Goal: Obtain resource: Obtain resource

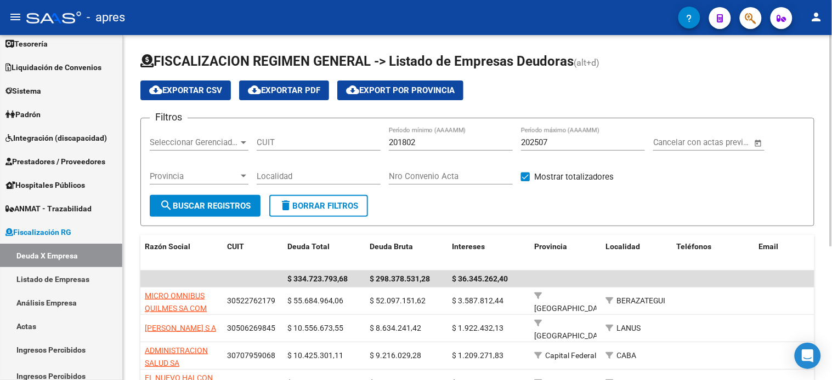
click at [278, 178] on input "Localidad" at bounding box center [319, 177] width 124 height 10
click at [227, 174] on span "Provincia" at bounding box center [194, 177] width 89 height 10
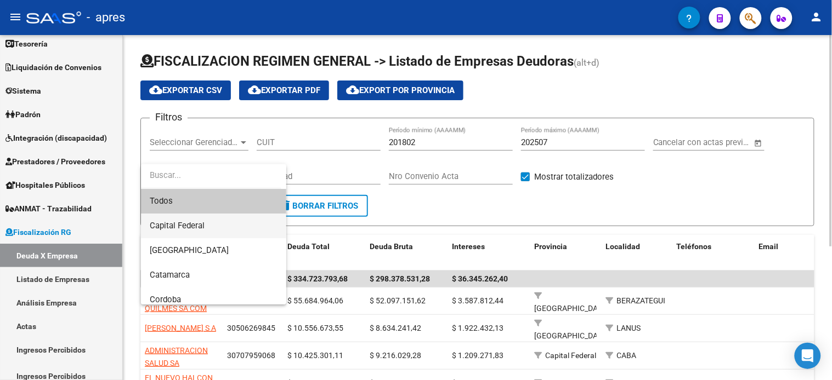
click at [208, 224] on span "Capital Federal" at bounding box center [214, 226] width 128 height 25
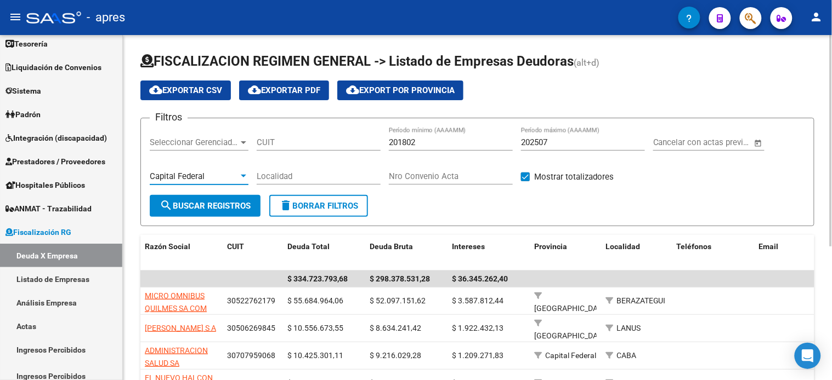
click at [212, 179] on div "Capital Federal" at bounding box center [194, 177] width 89 height 10
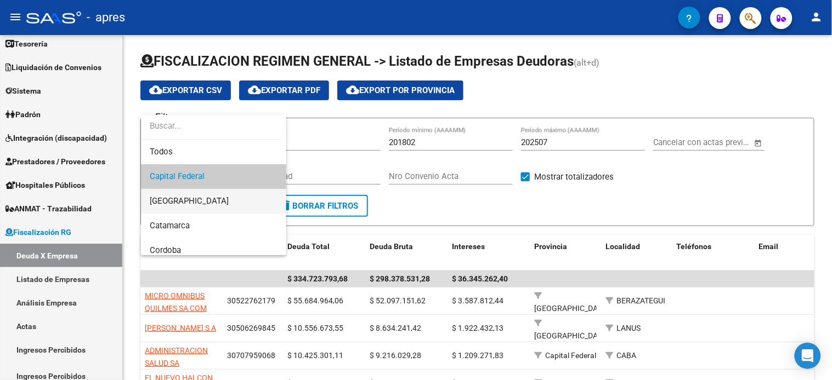
click at [206, 200] on span "[GEOGRAPHIC_DATA]" at bounding box center [214, 201] width 128 height 25
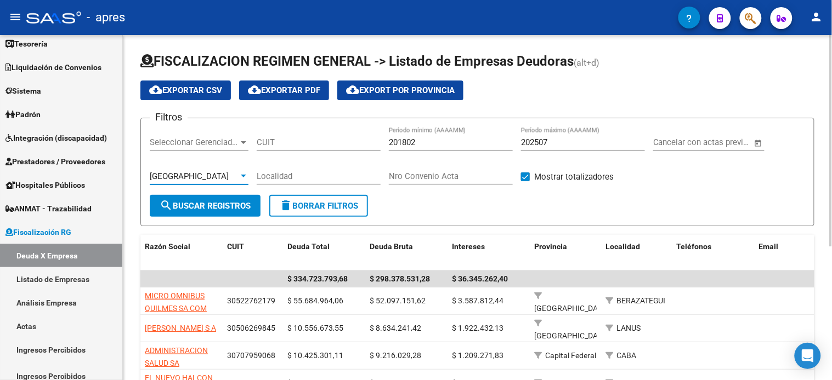
click at [333, 180] on input "Localidad" at bounding box center [319, 177] width 124 height 10
drag, startPoint x: 333, startPoint y: 180, endPoint x: 272, endPoint y: 189, distance: 61.5
click at [332, 180] on input "Localidad" at bounding box center [319, 177] width 124 height 10
click at [231, 178] on div "[GEOGRAPHIC_DATA]" at bounding box center [194, 177] width 89 height 10
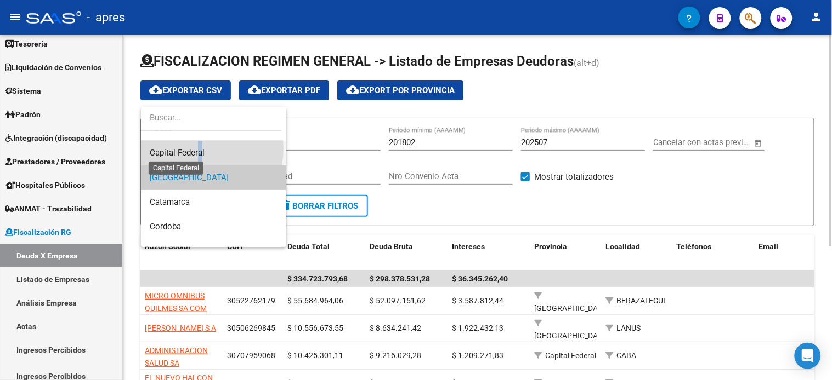
drag, startPoint x: 201, startPoint y: 149, endPoint x: 231, endPoint y: 157, distance: 31.3
click at [202, 149] on span "Capital Federal" at bounding box center [177, 153] width 55 height 10
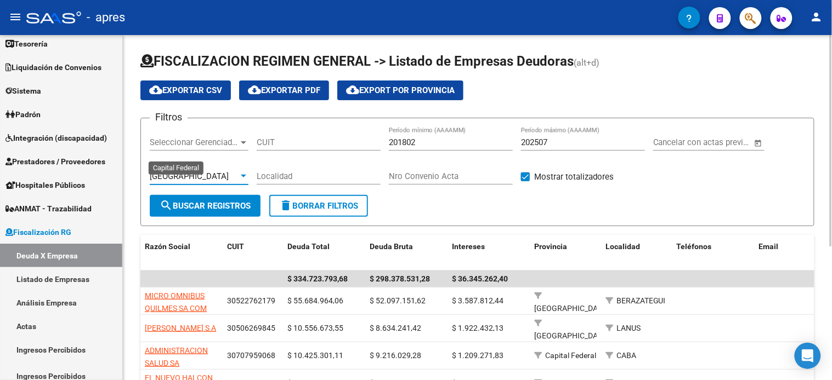
scroll to position [24, 0]
click at [640, 203] on form "Filtros Seleccionar Gerenciador Seleccionar Gerenciador CUIT 201802 Período mín…" at bounding box center [477, 172] width 674 height 109
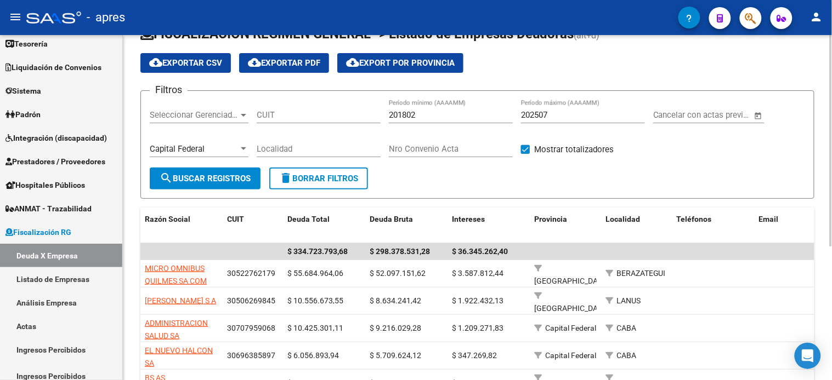
scroll to position [0, 0]
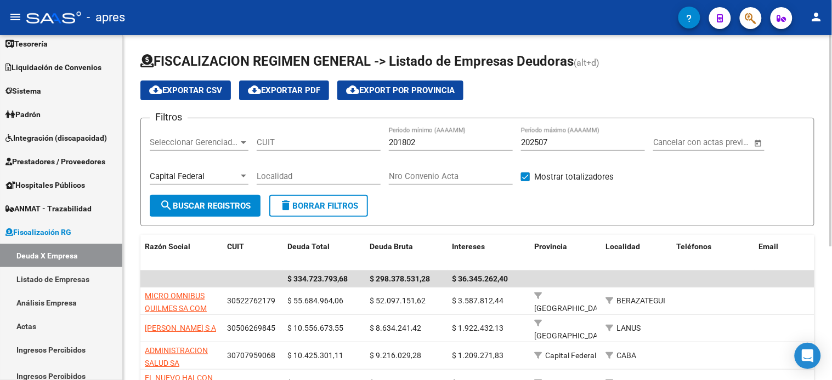
click at [554, 145] on input "202507" at bounding box center [583, 143] width 124 height 10
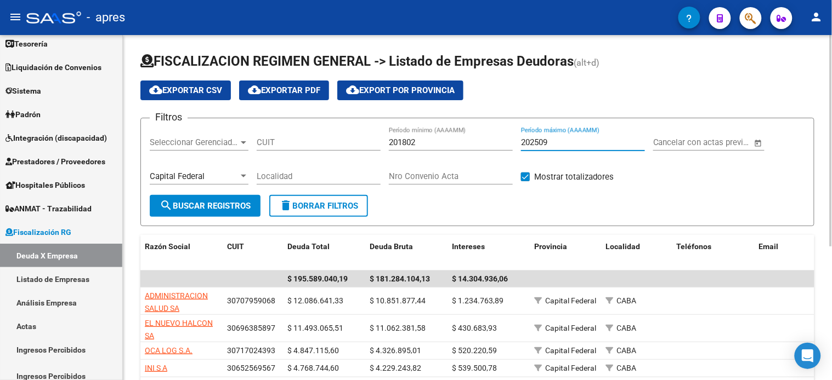
click at [209, 99] on button "cloud_download Exportar CSV" at bounding box center [185, 91] width 90 height 20
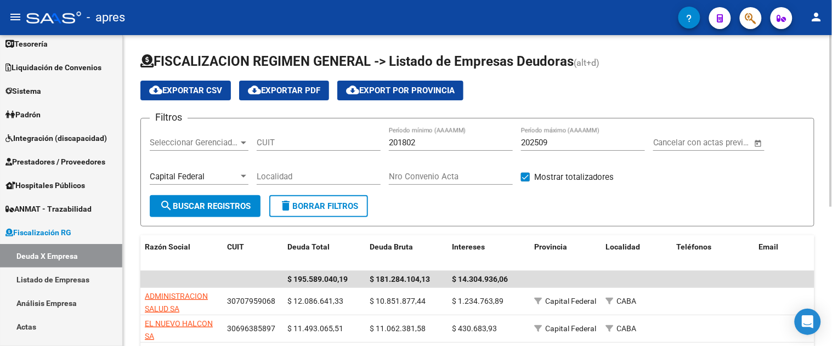
click at [313, 206] on span "delete Borrar Filtros" at bounding box center [318, 206] width 79 height 10
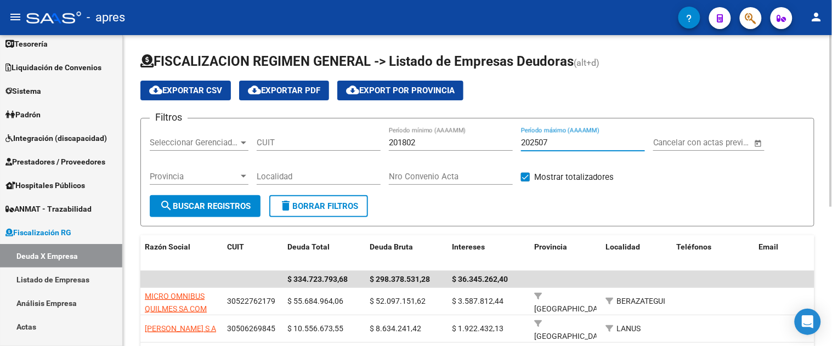
click at [587, 143] on input "202507" at bounding box center [583, 143] width 124 height 10
type input "202509"
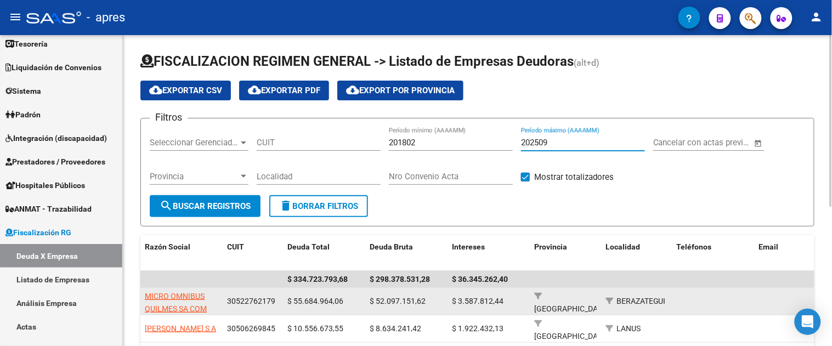
drag, startPoint x: 232, startPoint y: 200, endPoint x: 222, endPoint y: 295, distance: 95.9
click at [232, 200] on button "search Buscar Registros" at bounding box center [205, 206] width 111 height 22
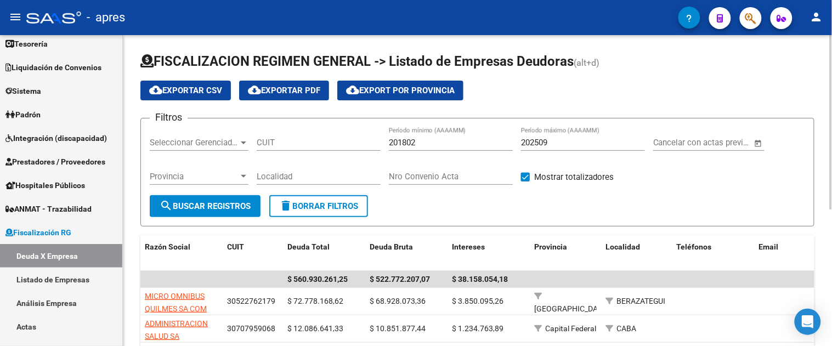
click at [197, 84] on button "cloud_download Exportar CSV" at bounding box center [185, 91] width 90 height 20
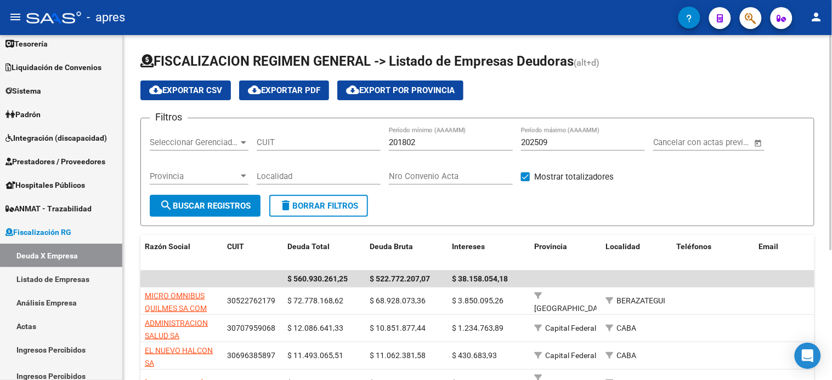
click at [456, 212] on form "Filtros Seleccionar Gerenciador Seleccionar Gerenciador CUIT 201802 Período mín…" at bounding box center [477, 172] width 674 height 109
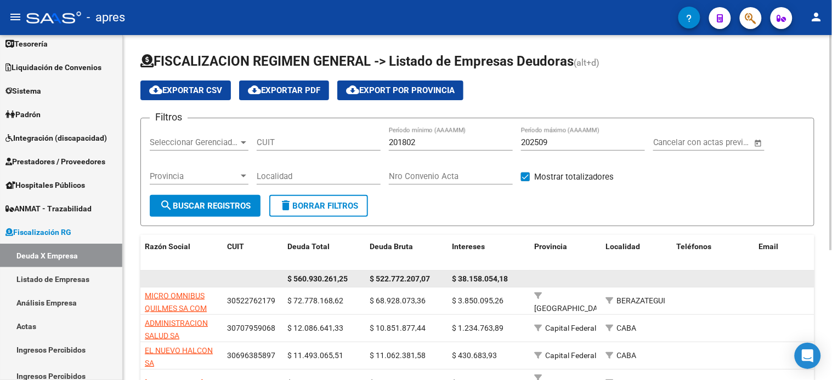
click at [470, 282] on span "$ 38.158.054,18" at bounding box center [480, 279] width 56 height 9
